Goal: Task Accomplishment & Management: Manage account settings

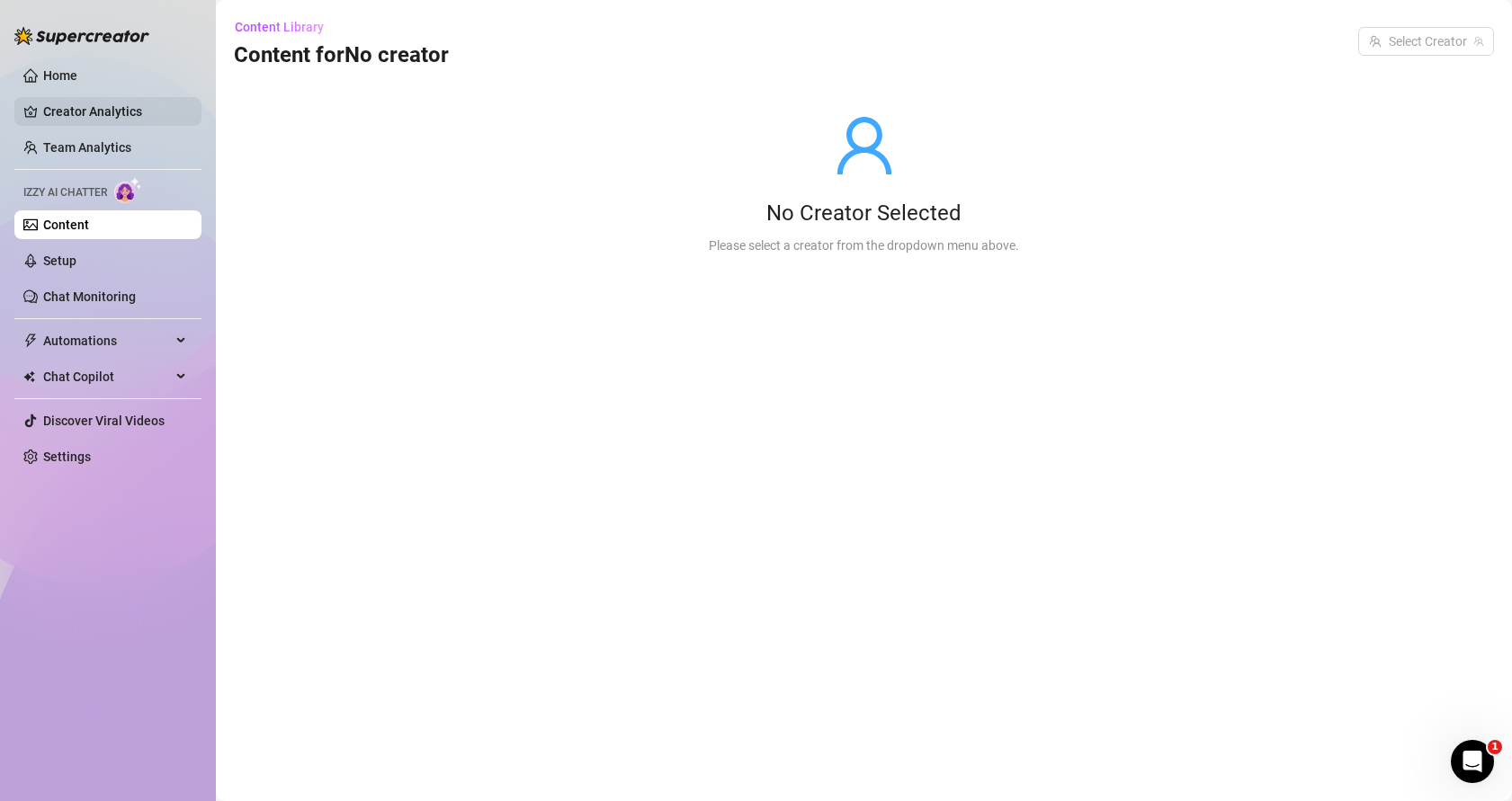
click at [66, 104] on link "Creator Analytics" at bounding box center [115, 112] width 144 height 29
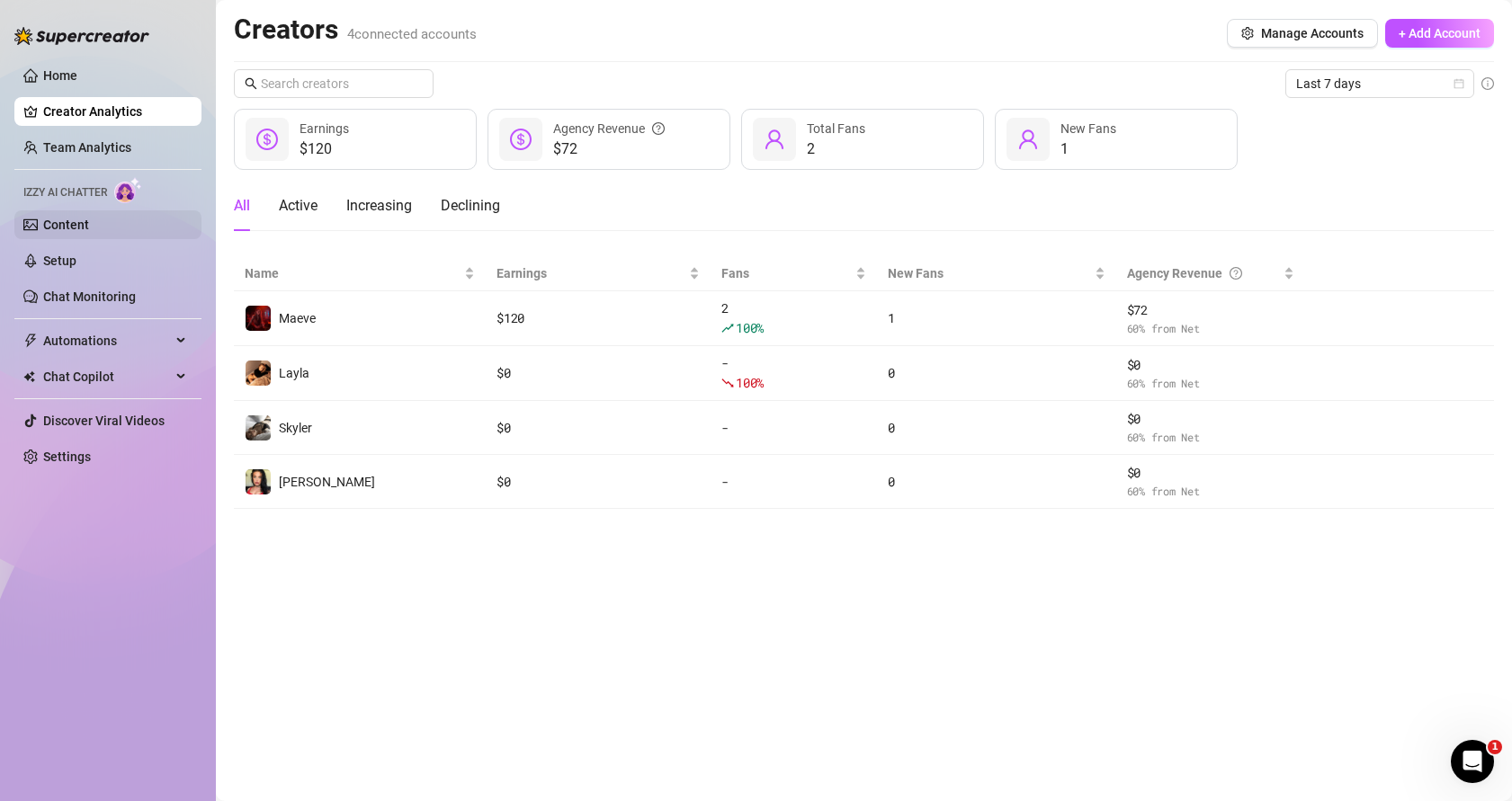
click at [56, 232] on link "Content" at bounding box center [66, 224] width 46 height 14
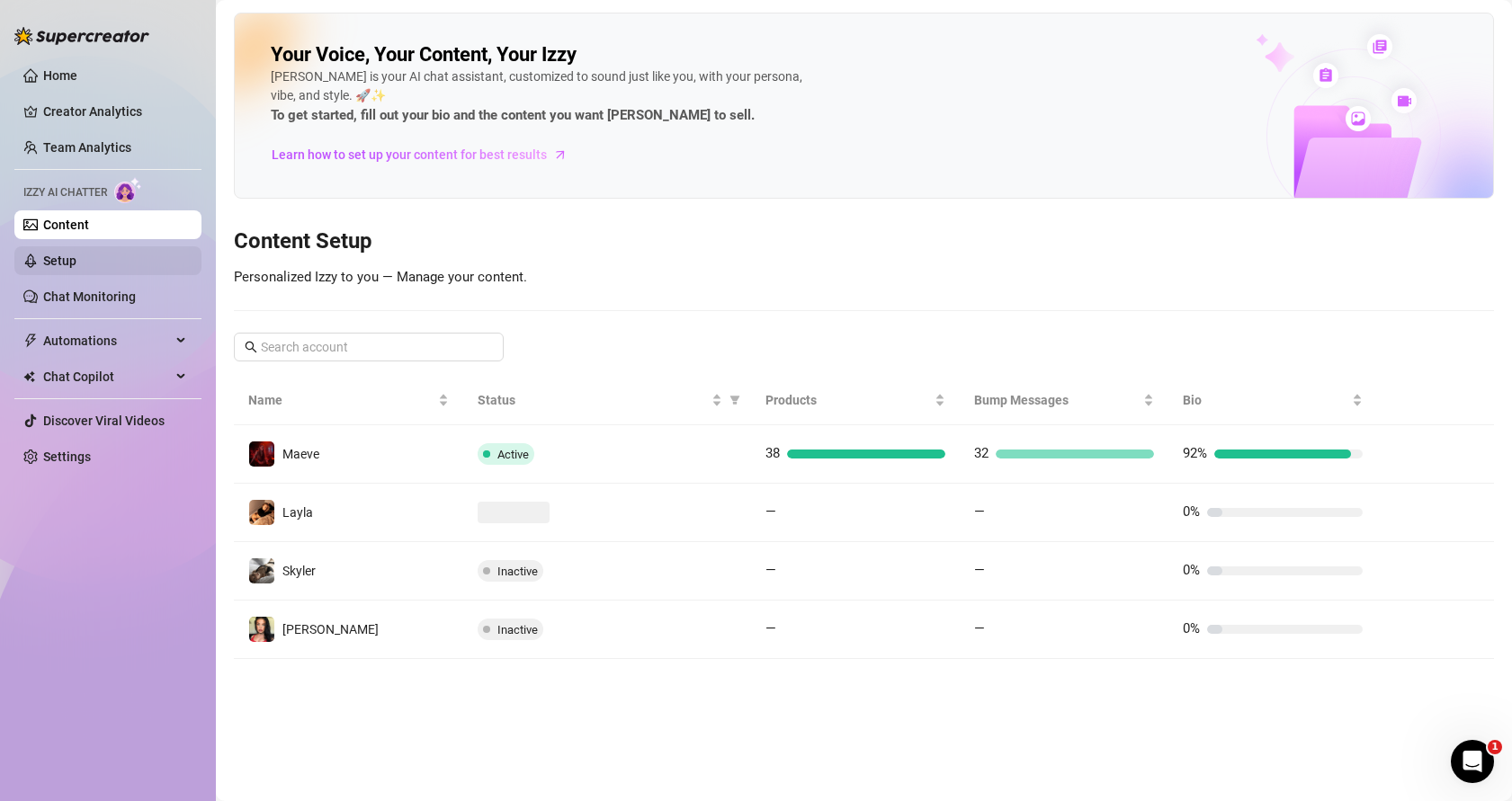
click at [76, 264] on link "Setup" at bounding box center [60, 261] width 34 height 14
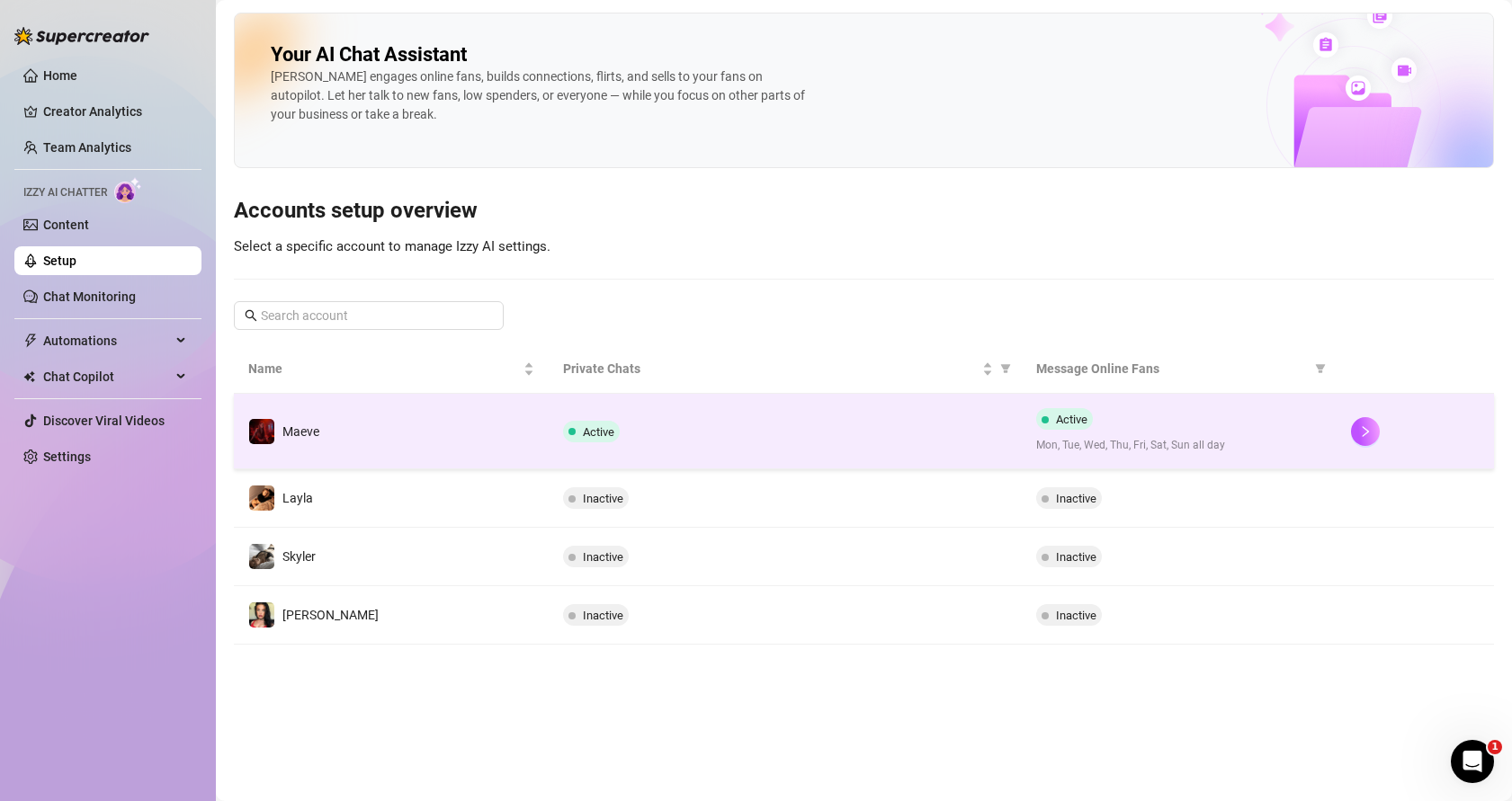
click at [887, 418] on td "Active" at bounding box center [784, 432] width 472 height 76
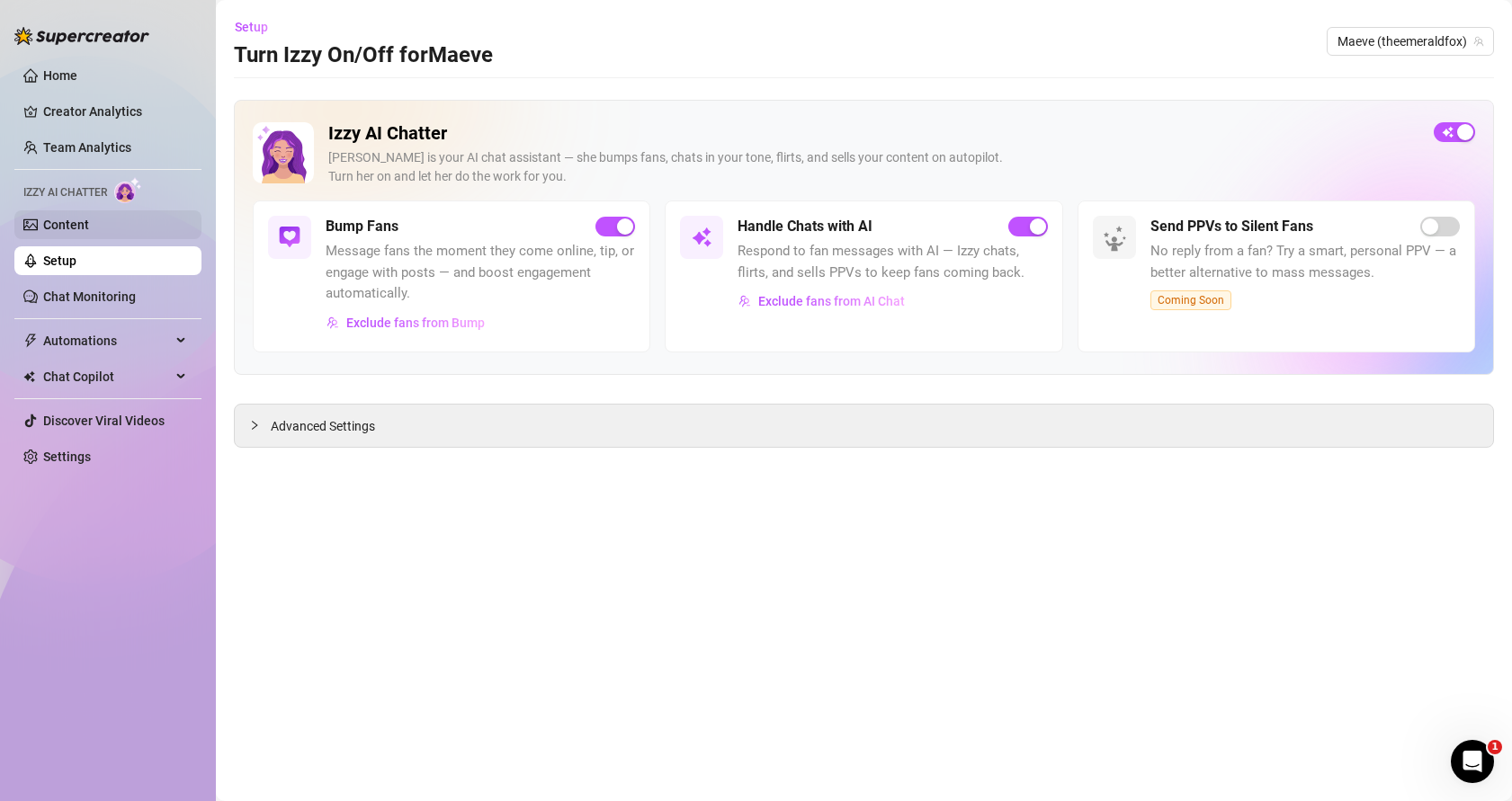
click at [89, 232] on link "Content" at bounding box center [66, 224] width 46 height 14
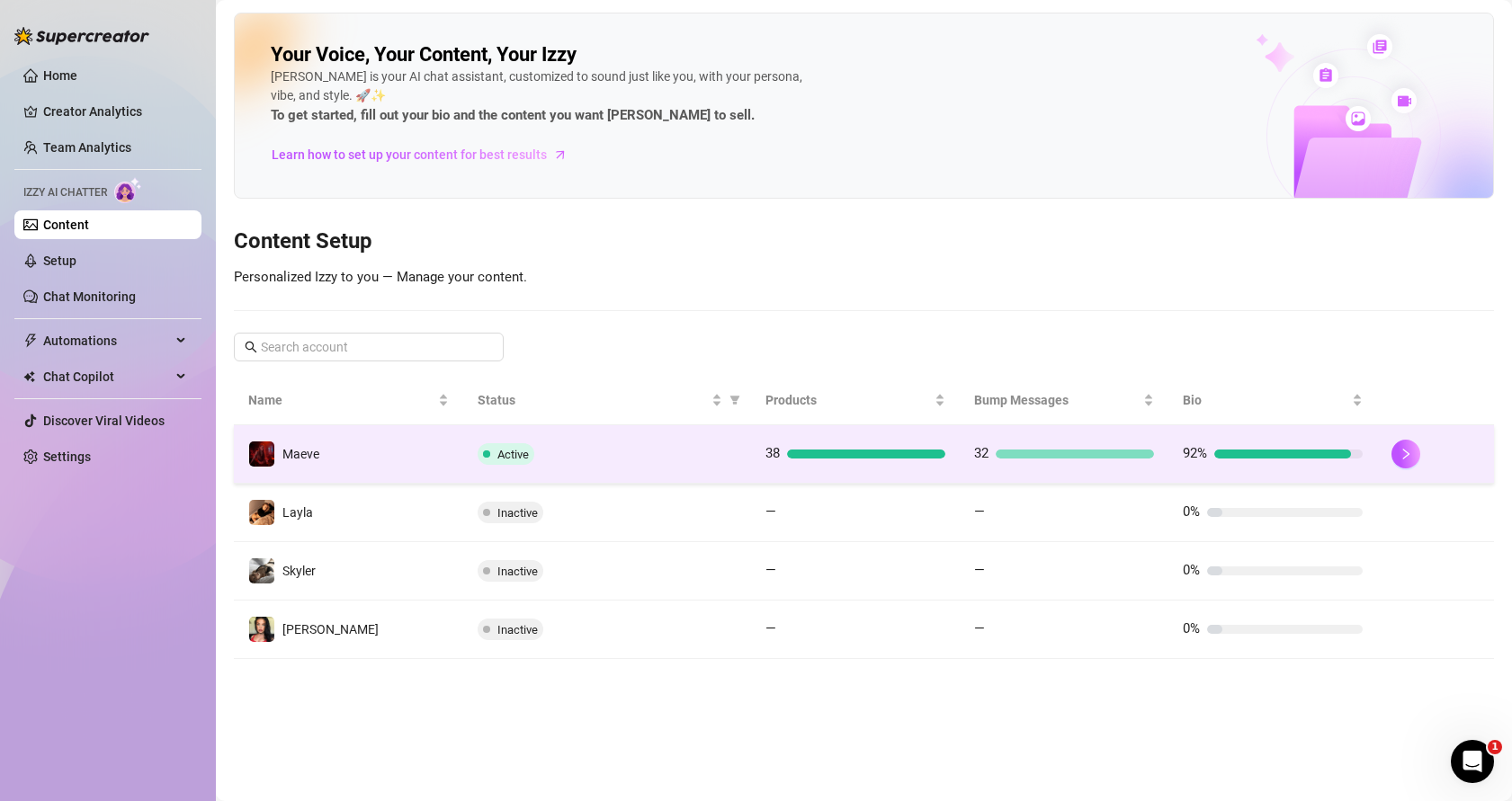
click at [732, 428] on td "Active" at bounding box center [607, 454] width 288 height 59
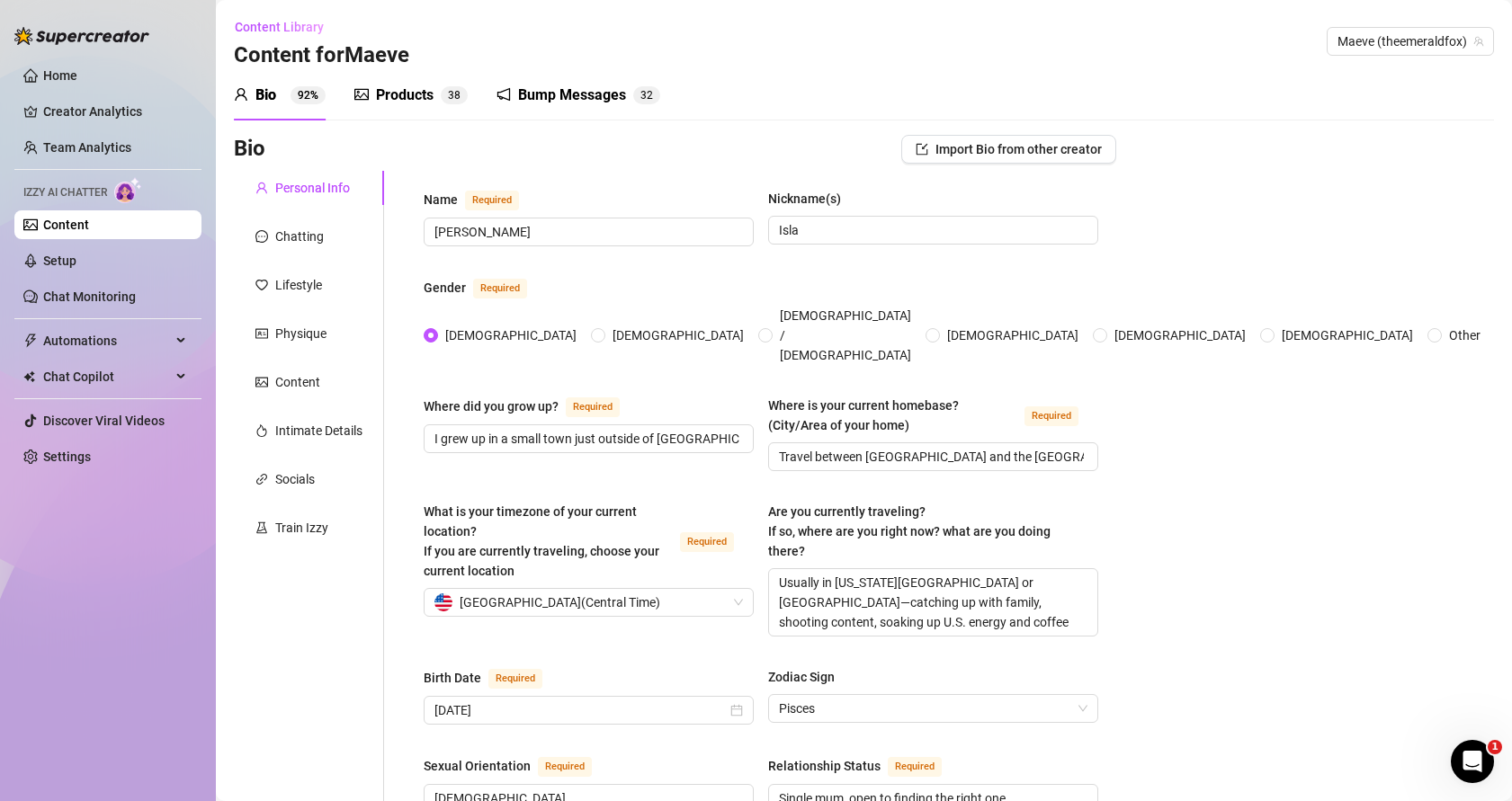
click at [418, 96] on div "Products" at bounding box center [405, 95] width 58 height 21
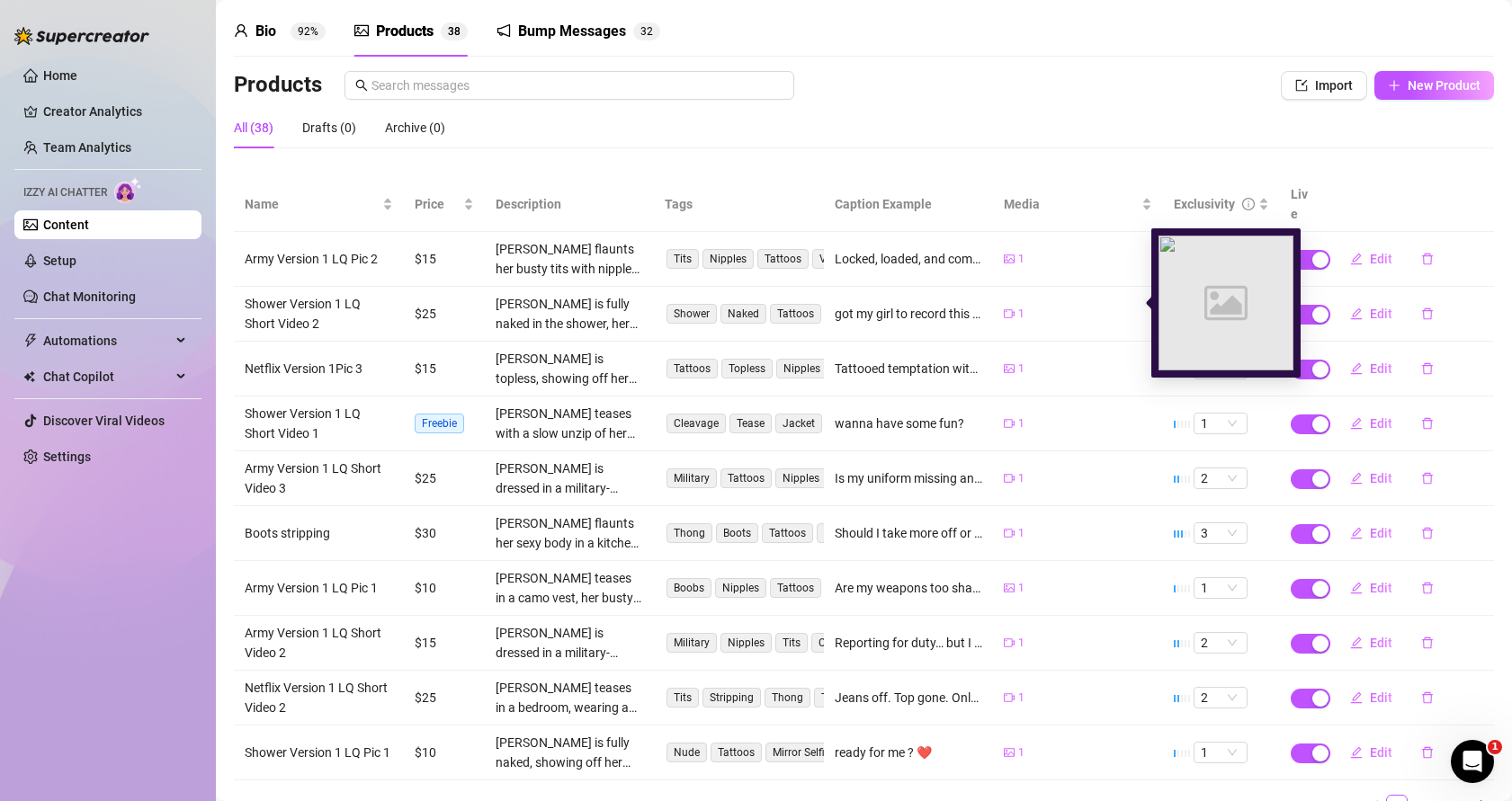
scroll to position [128, 0]
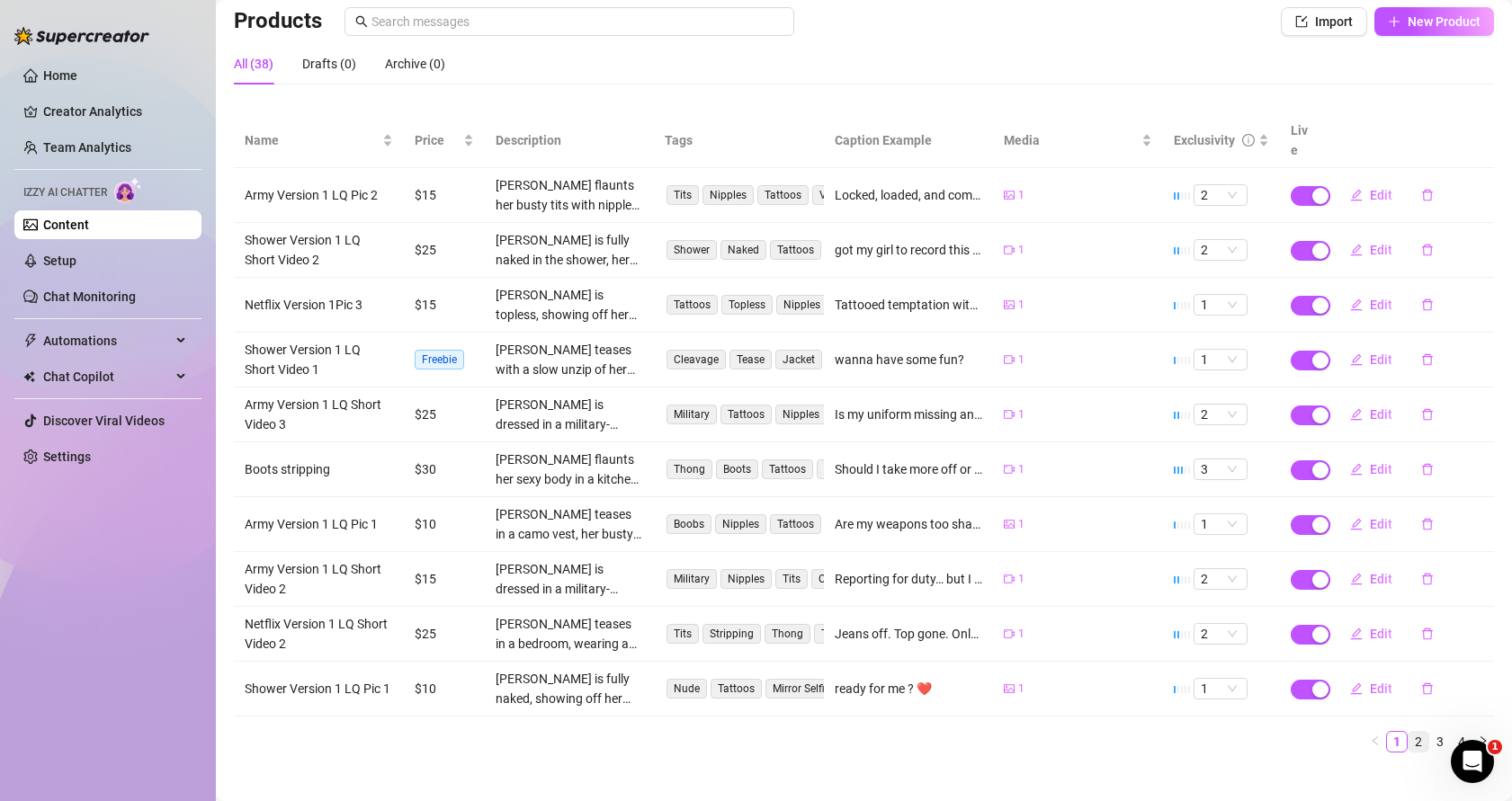
click at [1408, 732] on link "2" at bounding box center [1418, 741] width 20 height 20
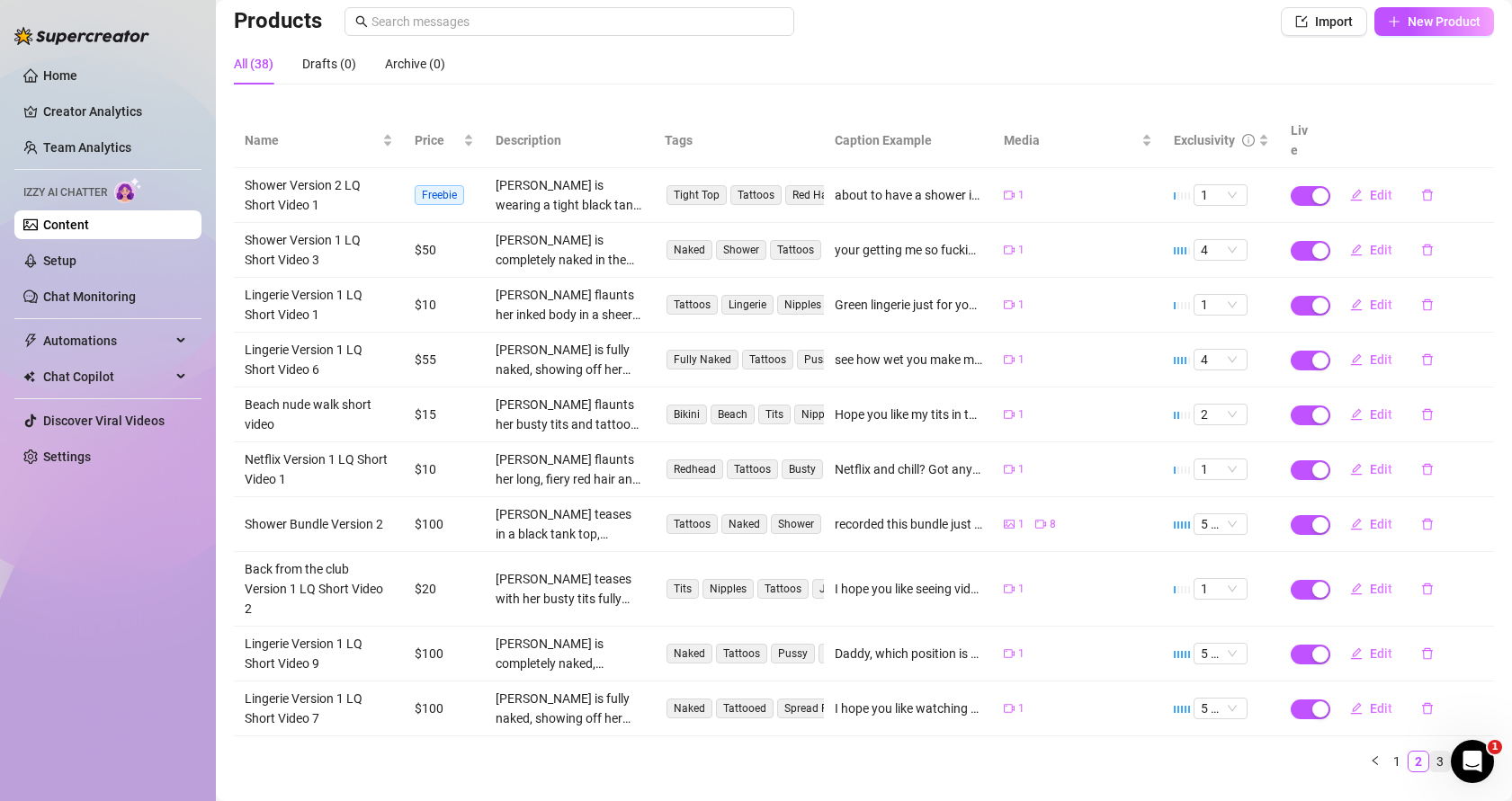
click at [1430, 752] on link "3" at bounding box center [1440, 762] width 20 height 20
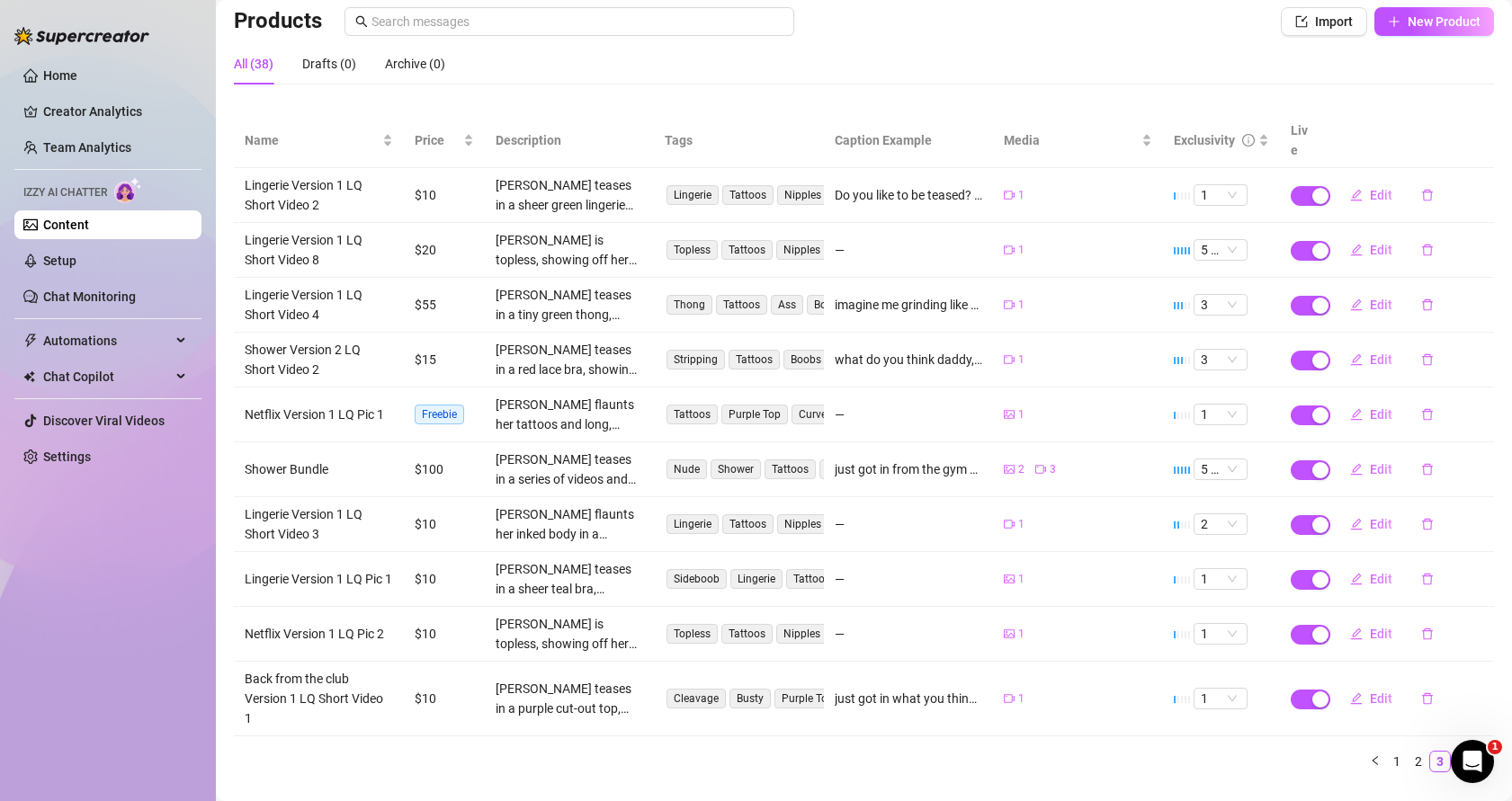
click at [1451, 752] on link "4" at bounding box center [1461, 762] width 20 height 20
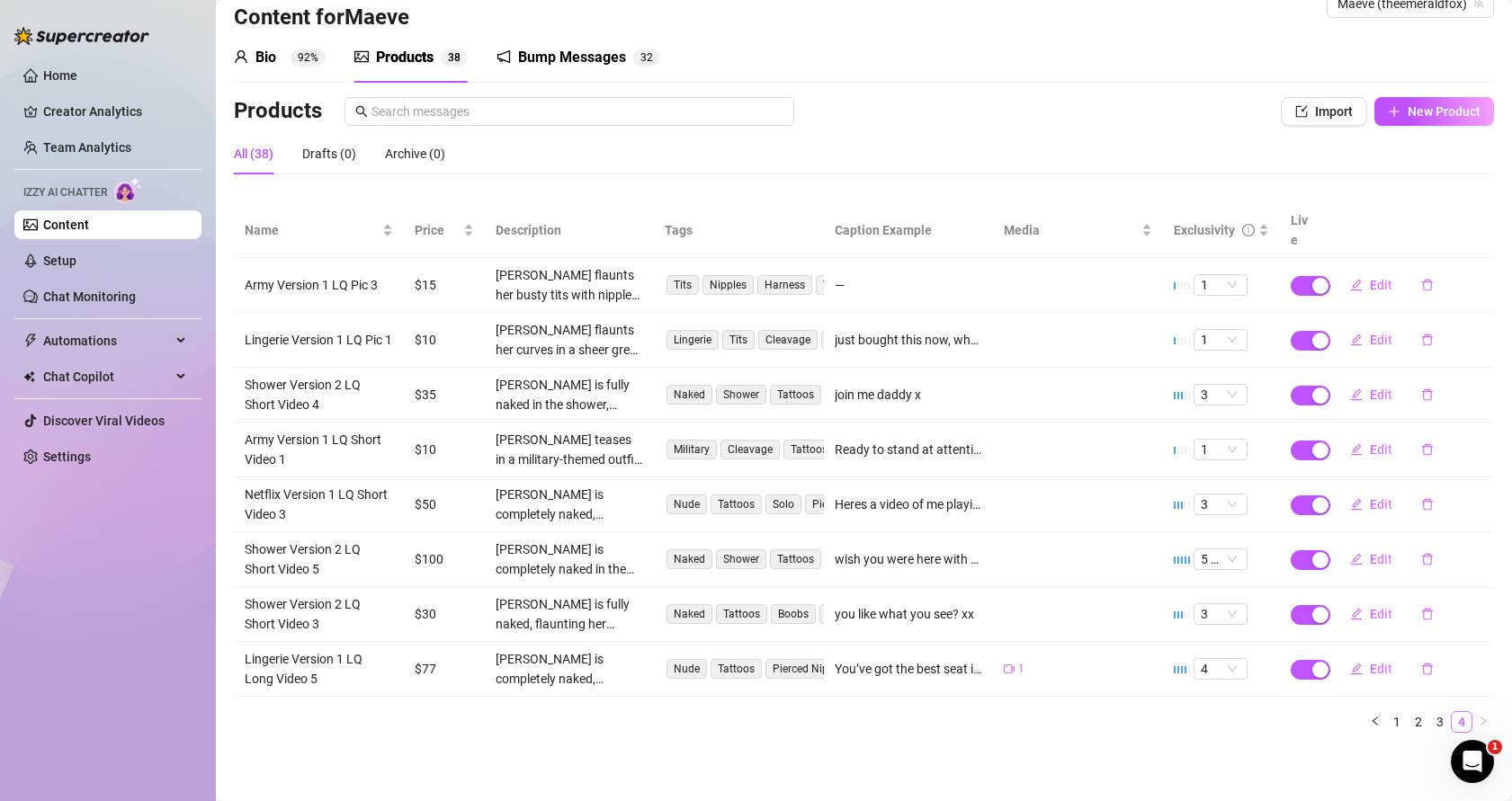
scroll to position [18, 0]
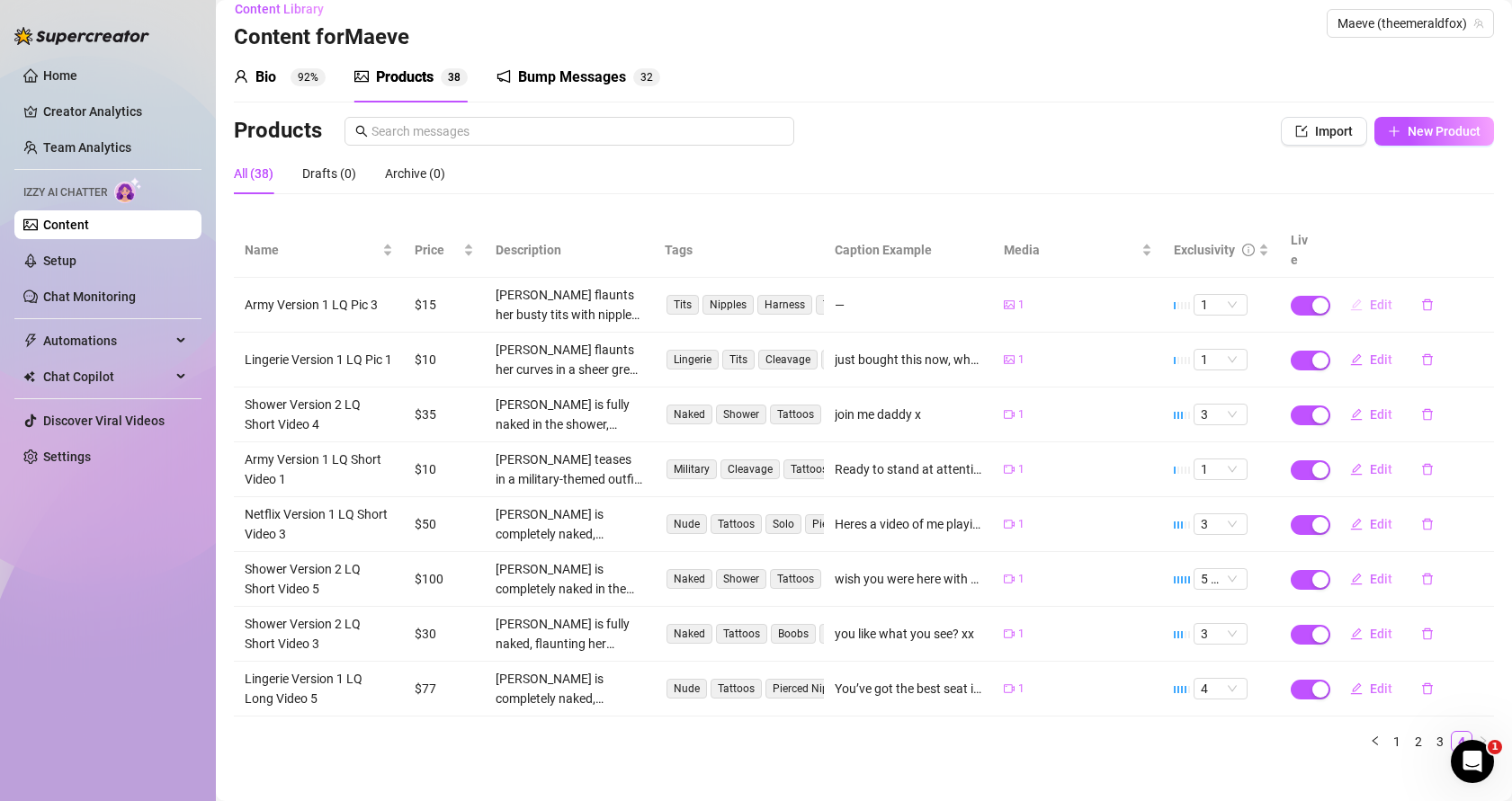
click at [1370, 297] on span "Edit" at bounding box center [1380, 304] width 22 height 14
type textarea "Type your message here..."
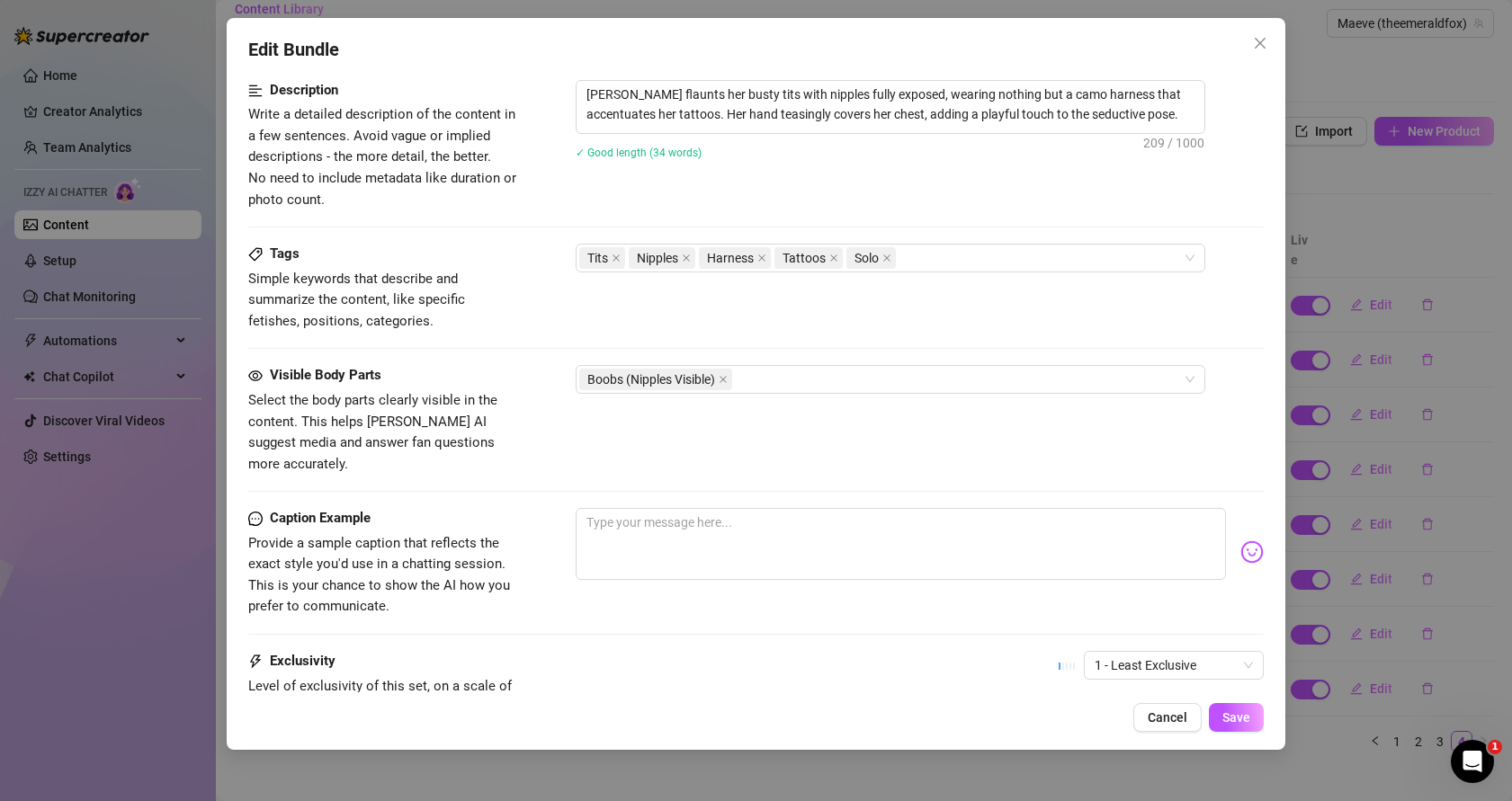
scroll to position [889, 0]
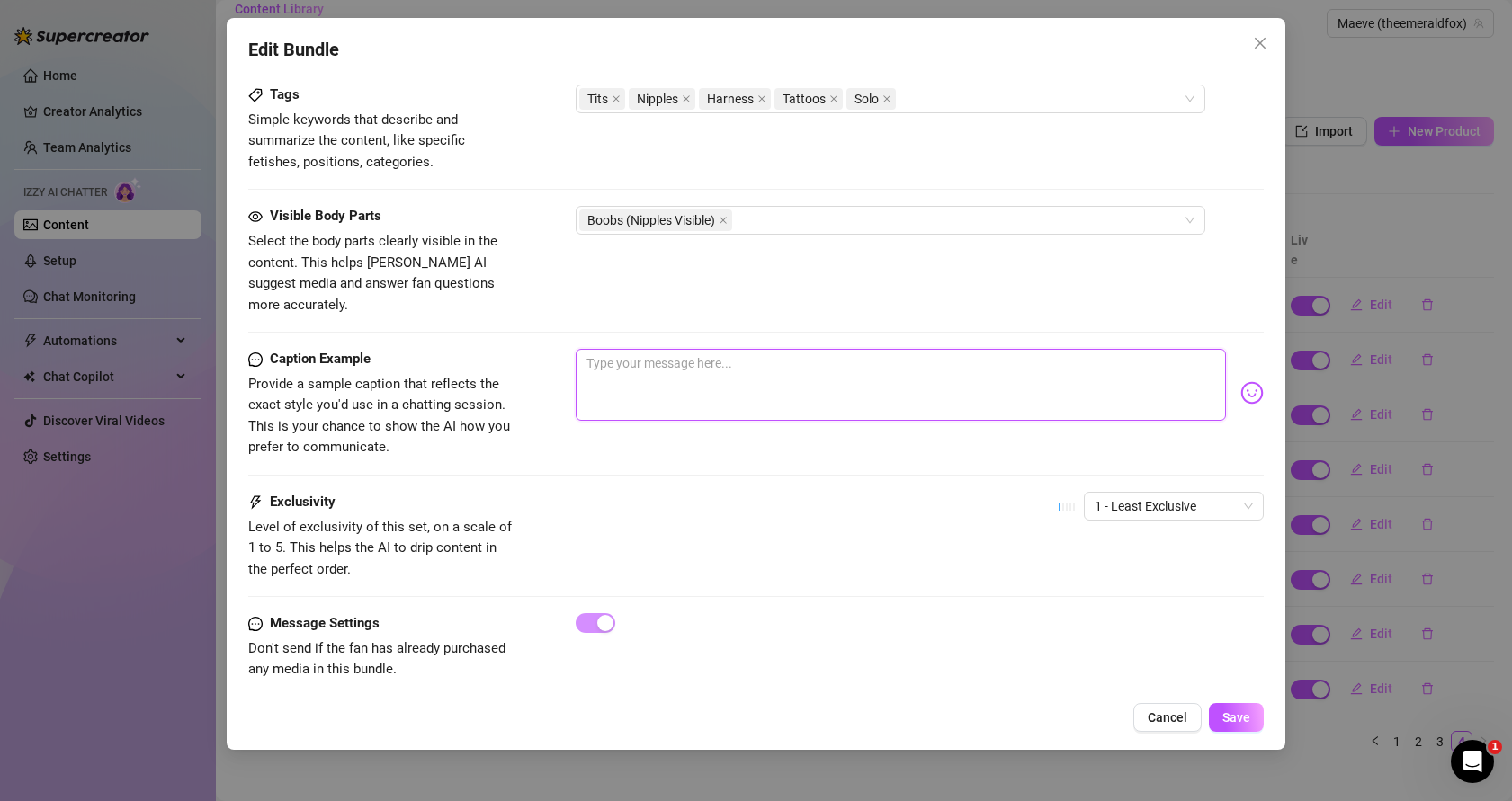
click at [840, 360] on textarea at bounding box center [900, 385] width 650 height 72
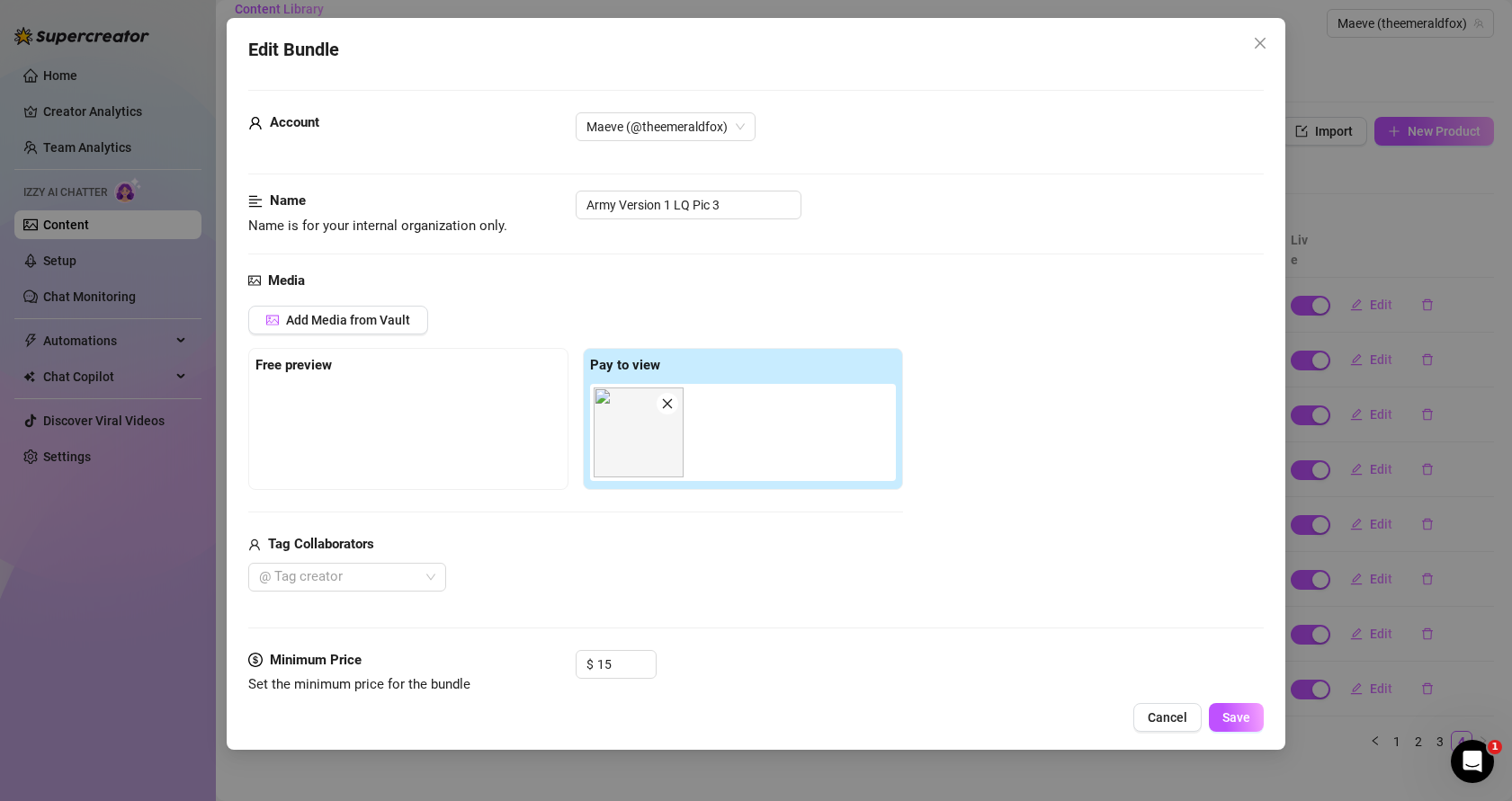
scroll to position [4, 0]
click at [1260, 38] on icon "close" at bounding box center [1259, 42] width 14 height 14
